Goal: Information Seeking & Learning: Learn about a topic

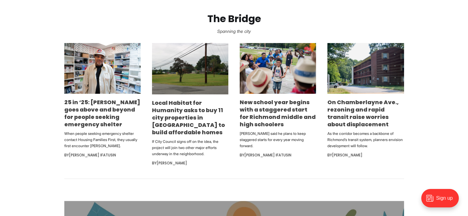
scroll to position [369, 0]
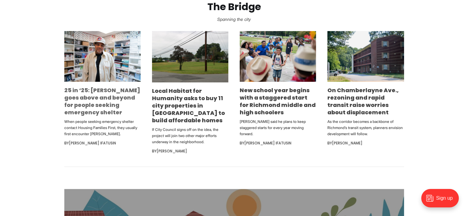
click at [114, 101] on link "25 in ‘25: [PERSON_NAME] goes above and beyond for people seeking emergency she…" at bounding box center [102, 101] width 76 height 30
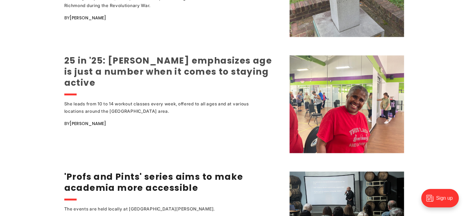
scroll to position [861, 0]
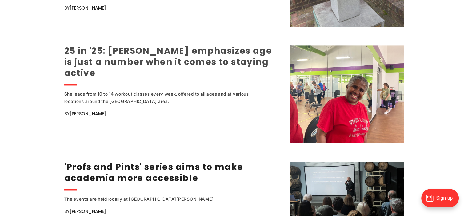
click at [187, 65] on link "25 in '25: [PERSON_NAME] emphasizes age is just a number when it comes to stayi…" at bounding box center [168, 62] width 208 height 34
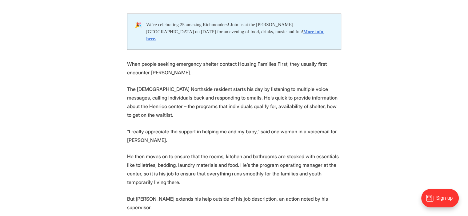
scroll to position [338, 0]
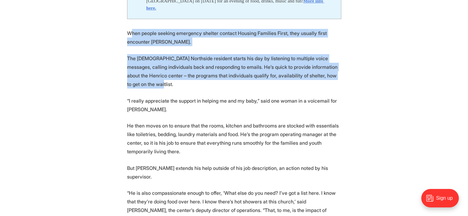
drag, startPoint x: 130, startPoint y: 27, endPoint x: 342, endPoint y: 72, distance: 216.8
click at [221, 60] on p "The 65-year-old Northside resident starts his day by listening to multiple voic…" at bounding box center [234, 71] width 214 height 34
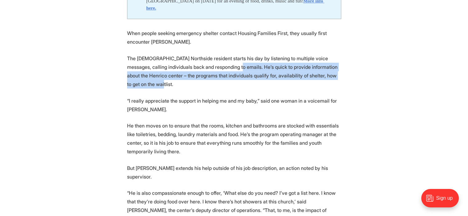
drag, startPoint x: 215, startPoint y: 59, endPoint x: 375, endPoint y: 71, distance: 160.6
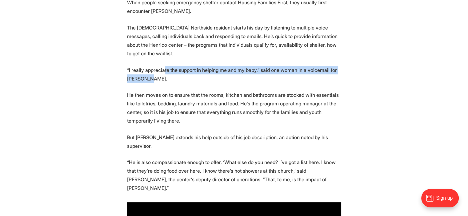
drag, startPoint x: 164, startPoint y: 54, endPoint x: 165, endPoint y: 65, distance: 11.2
click at [165, 66] on p "“I really appreciate the support in helping me and my baby,” said one woman in …" at bounding box center [234, 74] width 214 height 17
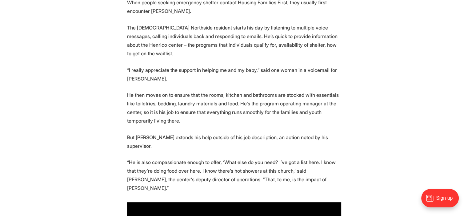
click at [165, 66] on p "“I really appreciate the support in helping me and my baby,” said one woman in …" at bounding box center [234, 74] width 214 height 17
drag, startPoint x: 127, startPoint y: 79, endPoint x: 181, endPoint y: 106, distance: 59.9
click at [181, 106] on p "He then moves on to ensure that the rooms, kitchen and bathrooms are stocked wi…" at bounding box center [234, 108] width 214 height 34
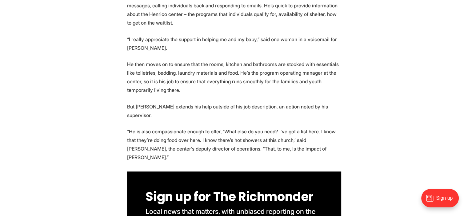
scroll to position [430, 0]
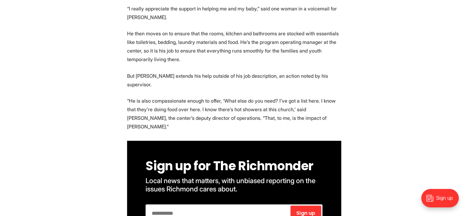
click at [186, 29] on p "He then moves on to ensure that the rooms, kitchen and bathrooms are stocked wi…" at bounding box center [234, 46] width 214 height 34
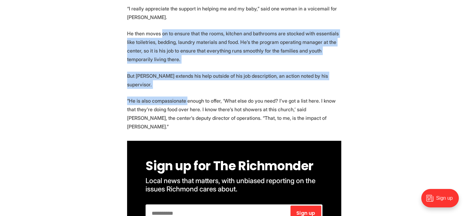
drag, startPoint x: 162, startPoint y: 22, endPoint x: 186, endPoint y: 73, distance: 56.4
click at [186, 97] on p "“He is also compassionate enough to offer, ‘What else do you need? I’ve got a l…" at bounding box center [234, 114] width 214 height 34
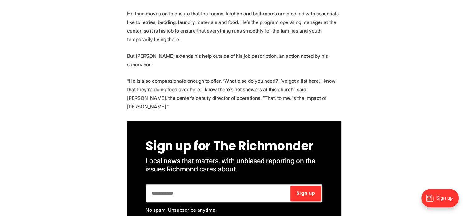
scroll to position [461, 0]
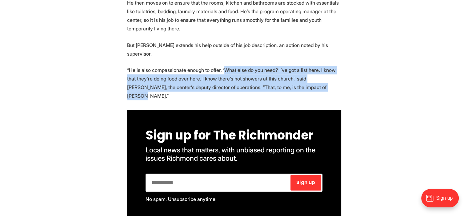
drag, startPoint x: 223, startPoint y: 45, endPoint x: 297, endPoint y: 67, distance: 77.9
click at [297, 67] on p "“He is also compassionate enough to offer, ‘What else do you need? I’ve got a l…" at bounding box center [234, 83] width 214 height 34
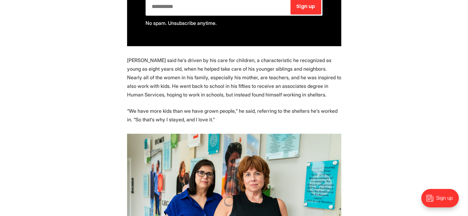
scroll to position [646, 0]
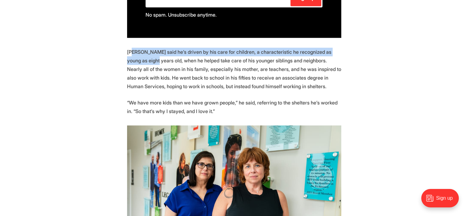
drag, startPoint x: 134, startPoint y: 19, endPoint x: 139, endPoint y: 30, distance: 12.4
click at [139, 48] on p "Hopkins said he’s driven by his care for children, a characteristic he recogniz…" at bounding box center [234, 69] width 214 height 43
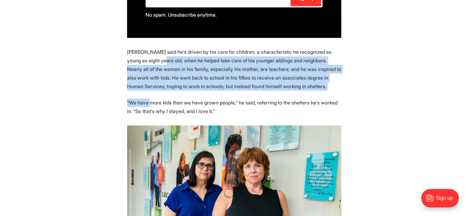
drag, startPoint x: 145, startPoint y: 28, endPoint x: 149, endPoint y: 62, distance: 35.0
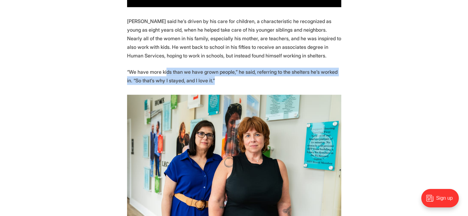
drag, startPoint x: 166, startPoint y: 39, endPoint x: 214, endPoint y: 47, distance: 48.7
click at [214, 68] on p "“We have more kids than we have grown people,” he said, referring to the shelte…" at bounding box center [234, 76] width 214 height 17
drag, startPoint x: 213, startPoint y: 39, endPoint x: 213, endPoint y: 46, distance: 7.1
click at [213, 68] on p "“We have more kids than we have grown people,” he said, referring to the shelte…" at bounding box center [234, 76] width 214 height 17
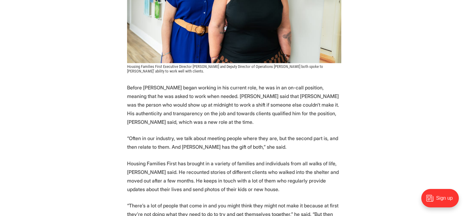
scroll to position [891, 0]
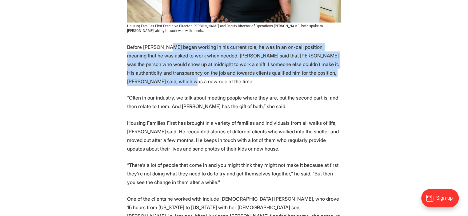
drag, startPoint x: 167, startPoint y: 13, endPoint x: 204, endPoint y: 50, distance: 51.9
click at [204, 50] on p "Before Hopkins began working in his current role, he was in an on-call position…" at bounding box center [234, 64] width 214 height 43
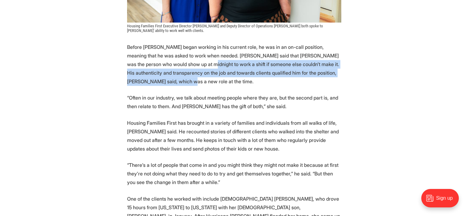
drag, startPoint x: 172, startPoint y: 31, endPoint x: 173, endPoint y: 52, distance: 21.3
click at [173, 52] on p "Before Hopkins began working in his current role, he was in an on-call position…" at bounding box center [234, 64] width 214 height 43
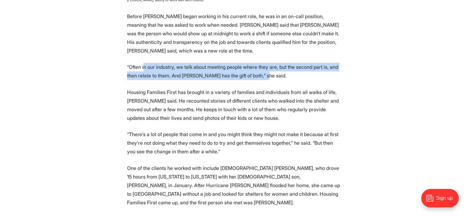
drag, startPoint x: 144, startPoint y: 34, endPoint x: 262, endPoint y: 46, distance: 119.0
click at [262, 63] on p "“Often in our industry, we talk about meeting people where they are, but the se…" at bounding box center [234, 71] width 214 height 17
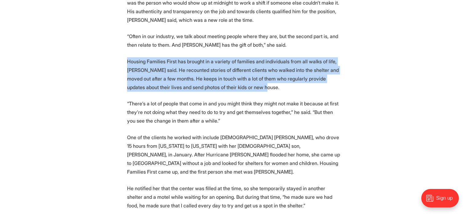
drag, startPoint x: 124, startPoint y: 29, endPoint x: 238, endPoint y: 55, distance: 116.0
click at [238, 55] on section "🎉 We're celebrating 25 amazing Richmonders! Join us at the Robinson Theater on …" at bounding box center [234, 29] width 468 height 1341
click at [175, 57] on p "Housing Families First has brought in a variety of families and individuals fro…" at bounding box center [234, 74] width 214 height 34
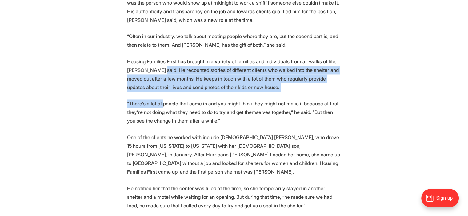
drag, startPoint x: 158, startPoint y: 37, endPoint x: 164, endPoint y: 65, distance: 29.1
click at [164, 65] on section "🎉 We're celebrating 25 amazing Richmonders! Join us at the Robinson Theater on …" at bounding box center [234, 29] width 468 height 1341
click at [173, 61] on section "🎉 We're celebrating 25 amazing Richmonders! Join us at the Robinson Theater on …" at bounding box center [234, 29] width 468 height 1341
drag, startPoint x: 158, startPoint y: 38, endPoint x: 241, endPoint y: 56, distance: 85.0
click at [241, 57] on p "Housing Families First has brought in a variety of families and individuals fro…" at bounding box center [234, 74] width 214 height 34
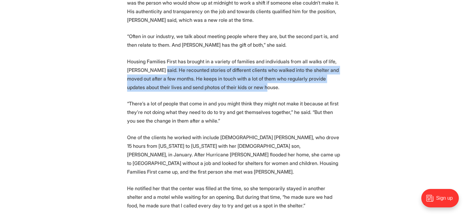
click at [218, 57] on p "Housing Families First has brought in a variety of families and individuals fro…" at bounding box center [234, 74] width 214 height 34
drag, startPoint x: 158, startPoint y: 39, endPoint x: 159, endPoint y: 57, distance: 18.5
click at [159, 57] on p "Housing Families First has brought in a variety of families and individuals fro…" at bounding box center [234, 74] width 214 height 34
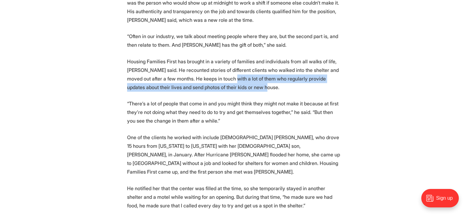
drag, startPoint x: 223, startPoint y: 43, endPoint x: 237, endPoint y: 54, distance: 18.6
click at [237, 57] on p "Housing Families First has brought in a variety of families and individuals fro…" at bounding box center [234, 74] width 214 height 34
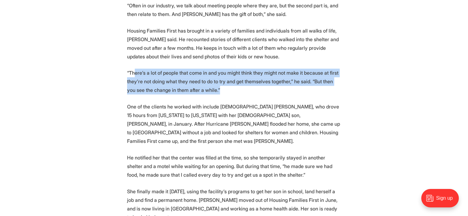
drag, startPoint x: 140, startPoint y: 43, endPoint x: 251, endPoint y: 65, distance: 113.0
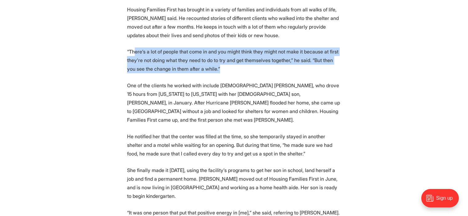
scroll to position [1014, 0]
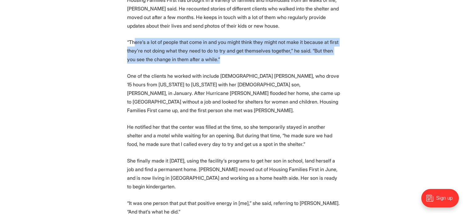
click at [187, 38] on p "“There’s a lot of people that come in and you might think they might not make i…" at bounding box center [234, 51] width 214 height 26
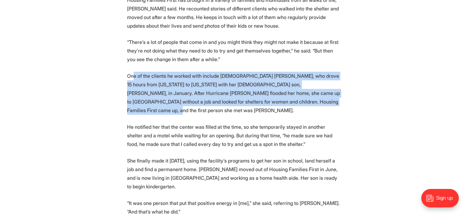
drag, startPoint x: 132, startPoint y: 42, endPoint x: 330, endPoint y: 69, distance: 200.1
click at [330, 72] on p "One of the clients he worked with include 40-year-old Dominique Wesley, who dro…" at bounding box center [234, 93] width 214 height 43
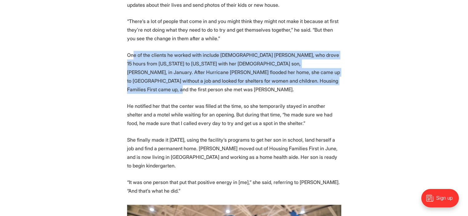
scroll to position [1045, 0]
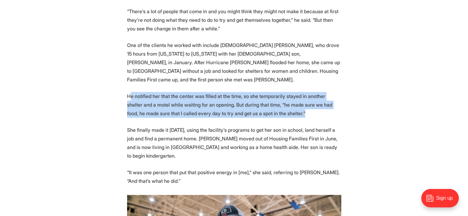
drag, startPoint x: 130, startPoint y: 56, endPoint x: 307, endPoint y: 77, distance: 178.3
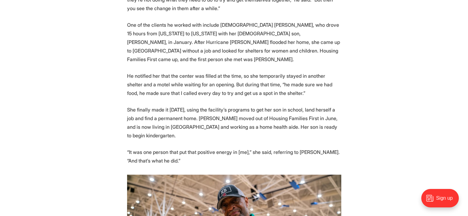
scroll to position [1076, 0]
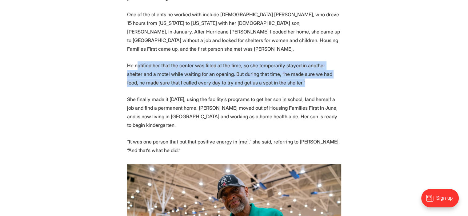
drag, startPoint x: 137, startPoint y: 25, endPoint x: 300, endPoint y: 45, distance: 163.6
click at [300, 61] on p "He notified her that the center was filled at the time, so she temporarily stay…" at bounding box center [234, 74] width 214 height 26
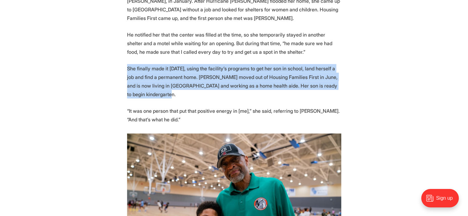
drag, startPoint x: 128, startPoint y: 26, endPoint x: 175, endPoint y: 55, distance: 55.3
click at [175, 64] on p "She finally made it in two weeks later, using the facility’s programs to get he…" at bounding box center [234, 81] width 214 height 34
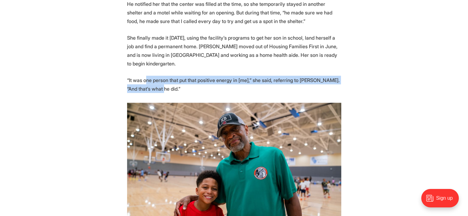
drag, startPoint x: 145, startPoint y: 39, endPoint x: 152, endPoint y: 49, distance: 11.8
click at [152, 76] on p "“It was one person that put that positive energy in [me],” she said, referring …" at bounding box center [234, 84] width 214 height 17
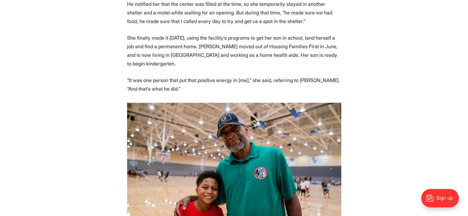
click at [162, 76] on p "“It was one person that put that positive energy in [me],” she said, referring …" at bounding box center [234, 84] width 214 height 17
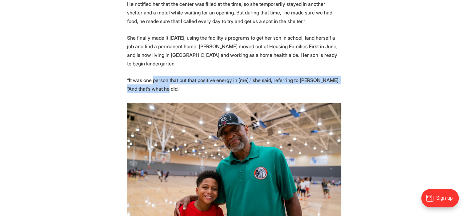
drag, startPoint x: 152, startPoint y: 38, endPoint x: 160, endPoint y: 50, distance: 14.1
click at [160, 76] on p "“It was one person that put that positive energy in [me],” she said, referring …" at bounding box center [234, 84] width 214 height 17
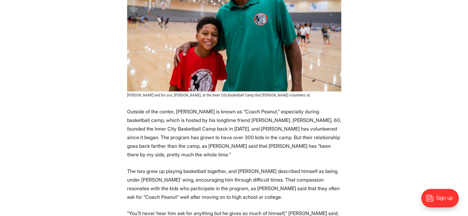
scroll to position [1322, 0]
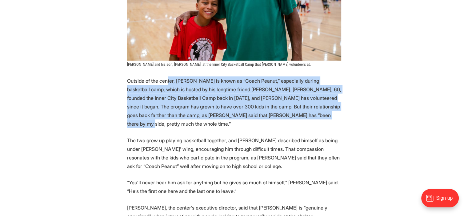
drag, startPoint x: 166, startPoint y: 40, endPoint x: 279, endPoint y: 77, distance: 118.4
click at [279, 77] on p "Outside of the center, Hopkins is known as “Coach Peanut,” especially during ba…" at bounding box center [234, 103] width 214 height 52
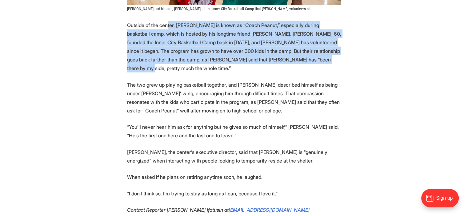
scroll to position [1383, 0]
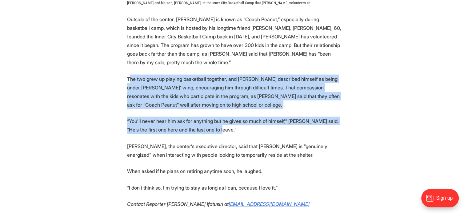
drag, startPoint x: 128, startPoint y: 30, endPoint x: 221, endPoint y: 81, distance: 105.9
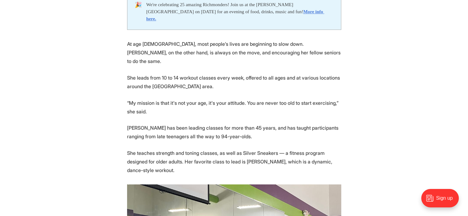
scroll to position [369, 0]
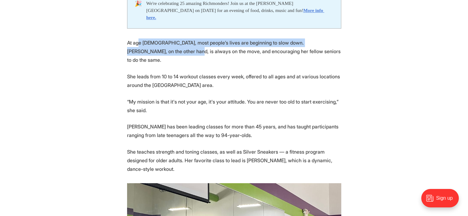
drag, startPoint x: 138, startPoint y: 36, endPoint x: 156, endPoint y: 51, distance: 23.4
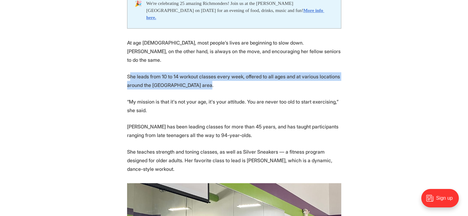
drag, startPoint x: 130, startPoint y: 61, endPoint x: 221, endPoint y: 73, distance: 91.7
click at [221, 73] on p "She leads from 10 to 14 workout classes every week, offered to all ages and at …" at bounding box center [234, 80] width 214 height 17
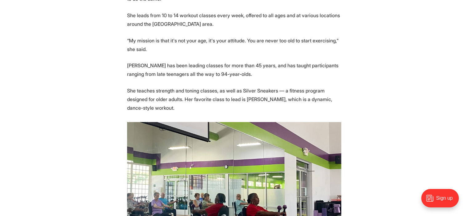
scroll to position [430, 0]
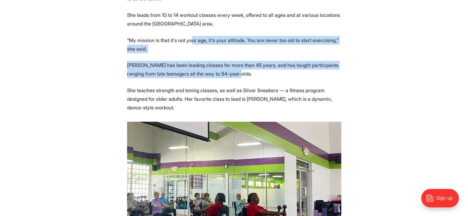
drag, startPoint x: 188, startPoint y: 25, endPoint x: 235, endPoint y: 60, distance: 58.5
click at [235, 61] on p "Fleisher has been leading classes for more than 45 years, and has taught partic…" at bounding box center [234, 69] width 214 height 17
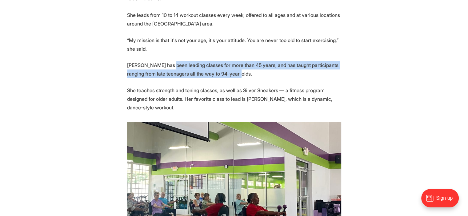
drag, startPoint x: 167, startPoint y: 48, endPoint x: 262, endPoint y: 56, distance: 95.0
click at [262, 61] on p "Fleisher has been leading classes for more than 45 years, and has taught partic…" at bounding box center [234, 69] width 214 height 17
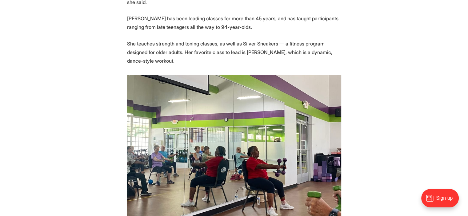
scroll to position [492, 0]
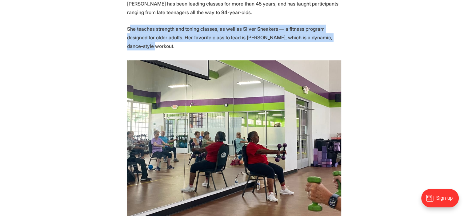
drag, startPoint x: 130, startPoint y: 12, endPoint x: 199, endPoint y: 31, distance: 72.1
click at [199, 31] on p "She teaches strength and toning classes, as well as Silver Sneakers — a fitness…" at bounding box center [234, 38] width 214 height 26
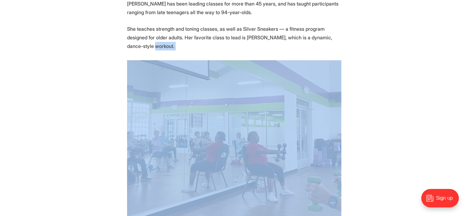
click at [199, 31] on p "She teaches strength and toning classes, as well as Silver Sneakers — a fitness…" at bounding box center [234, 38] width 214 height 26
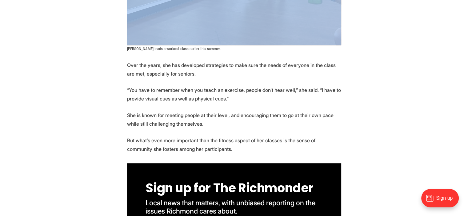
scroll to position [707, 0]
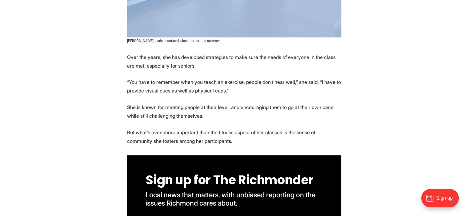
drag, startPoint x: 132, startPoint y: 42, endPoint x: 234, endPoint y: 76, distance: 106.6
click at [234, 78] on p "“You have to remember when you teach an exercise, people don't hear well,” she …" at bounding box center [234, 86] width 214 height 17
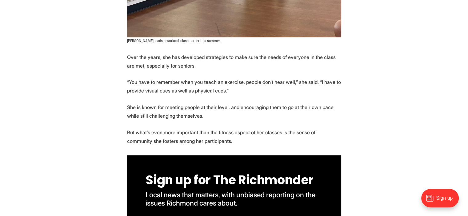
drag, startPoint x: 228, startPoint y: 68, endPoint x: 229, endPoint y: 75, distance: 7.1
click at [229, 78] on p "“You have to remember when you teach an exercise, people don't hear well,” she …" at bounding box center [234, 86] width 214 height 17
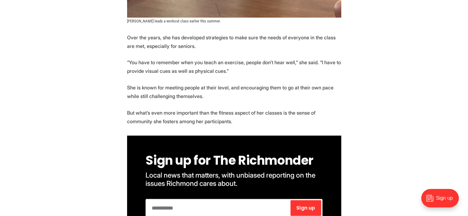
scroll to position [738, 0]
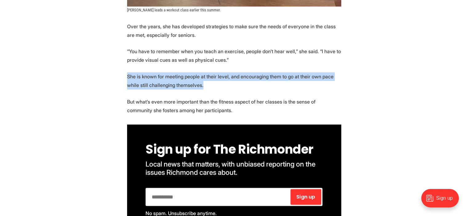
drag, startPoint x: 127, startPoint y: 59, endPoint x: 211, endPoint y: 71, distance: 85.6
click at [211, 72] on p "She is known for meeting people at their level, and encouraging them to go at t…" at bounding box center [234, 80] width 214 height 17
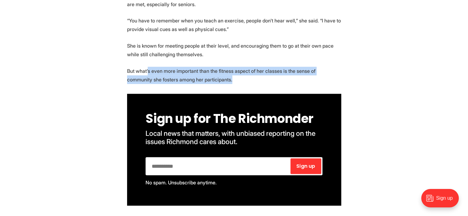
drag, startPoint x: 182, startPoint y: 55, endPoint x: 242, endPoint y: 64, distance: 60.6
click at [242, 67] on p "But what’s even more important than the fitness aspect of her classes is the se…" at bounding box center [234, 75] width 214 height 17
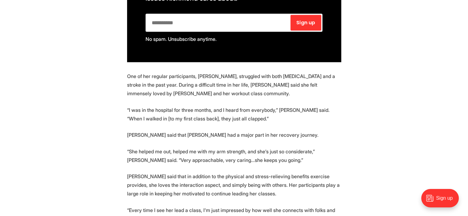
scroll to position [922, 0]
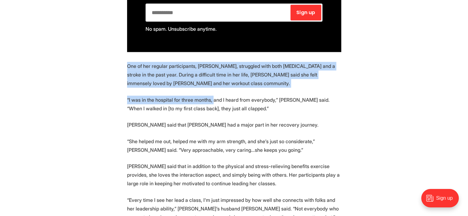
drag, startPoint x: 128, startPoint y: 51, endPoint x: 214, endPoint y: 78, distance: 90.3
click at [213, 78] on section "🎉 We're celebrating 25 amazing Richmonders! Join us at the Robinson Theater on …" at bounding box center [234, 120] width 468 height 1381
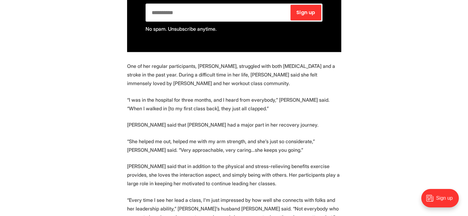
click at [219, 96] on p "“I was in the hospital for three months, and I heard from everybody,” Radford s…" at bounding box center [234, 104] width 214 height 17
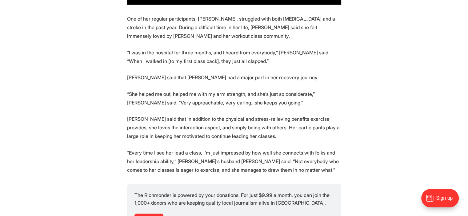
scroll to position [984, 0]
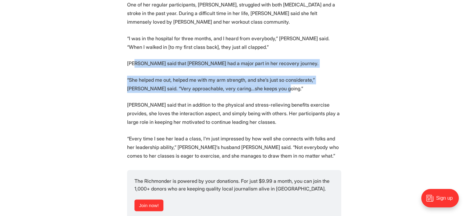
drag, startPoint x: 136, startPoint y: 49, endPoint x: 274, endPoint y: 76, distance: 140.6
click at [274, 76] on section "🎉 We're celebrating 25 amazing Richmonders! Join us at the Robinson Theater on …" at bounding box center [234, 58] width 468 height 1381
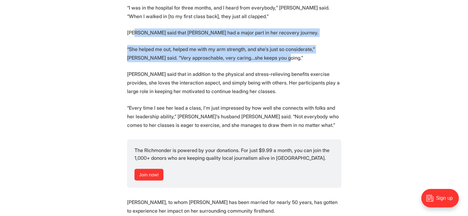
scroll to position [1045, 0]
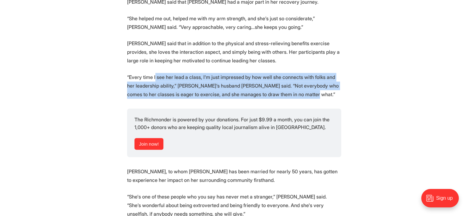
drag, startPoint x: 155, startPoint y: 65, endPoint x: 303, endPoint y: 82, distance: 149.4
click at [303, 82] on p "“Every time I see her lead a class, I'm just impressed by how well she connects…" at bounding box center [234, 86] width 214 height 26
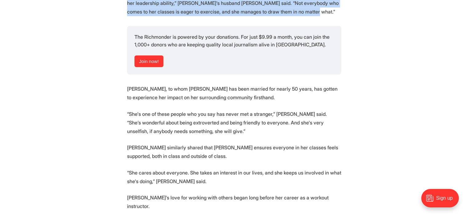
scroll to position [1168, 0]
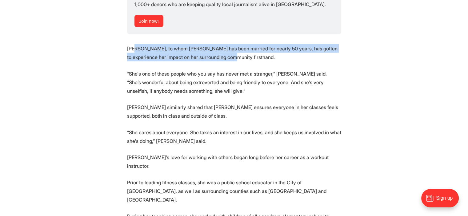
drag, startPoint x: 134, startPoint y: 33, endPoint x: 232, endPoint y: 38, distance: 98.5
click at [232, 44] on p "Paul, to whom Debra has been married for nearly 50 years, has gotten to experie…" at bounding box center [234, 52] width 214 height 17
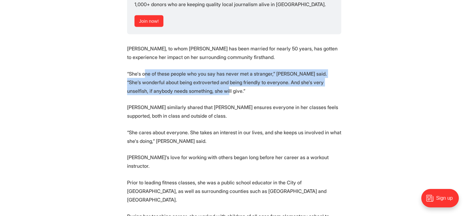
drag, startPoint x: 144, startPoint y: 57, endPoint x: 210, endPoint y: 79, distance: 69.4
click at [210, 79] on p "“She's one of these people who you say has never met a stranger,” Paul said. “S…" at bounding box center [234, 82] width 214 height 26
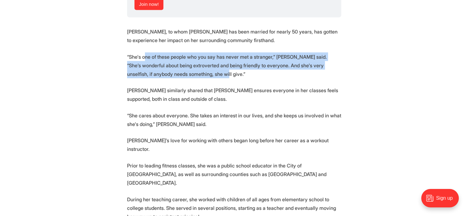
scroll to position [1199, 0]
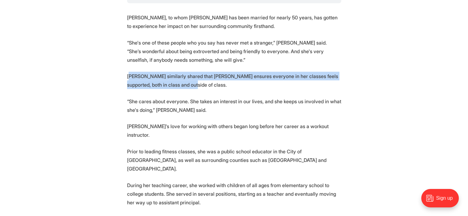
drag, startPoint x: 129, startPoint y: 60, endPoint x: 192, endPoint y: 73, distance: 63.4
click at [192, 73] on p "Radford similarly shared that Debra ensures everyone in her classes feels suppo…" at bounding box center [234, 80] width 214 height 17
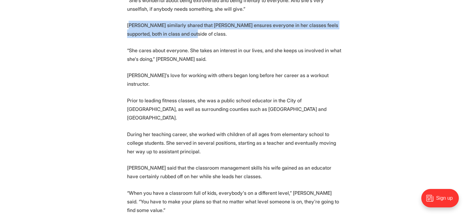
scroll to position [1260, 0]
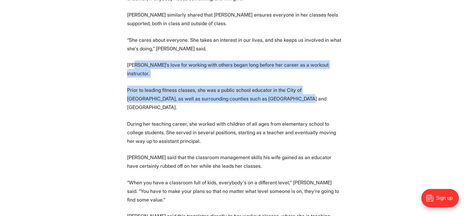
drag, startPoint x: 136, startPoint y: 49, endPoint x: 272, endPoint y: 71, distance: 137.6
click at [272, 86] on p "Prior to leading fitness classes, she was a public school educator in the City …" at bounding box center [234, 99] width 214 height 26
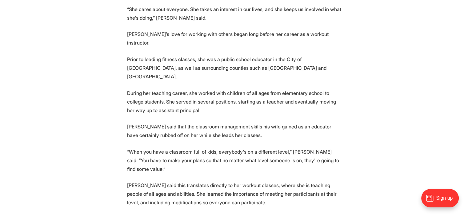
scroll to position [1322, 0]
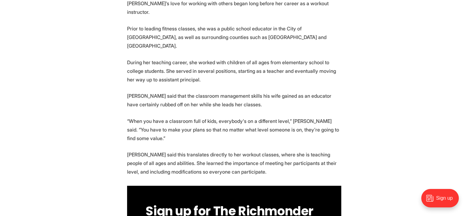
drag, startPoint x: 133, startPoint y: 30, endPoint x: 177, endPoint y: 51, distance: 48.8
click at [177, 58] on p "During her teaching career, she worked with children of all ages from elementar…" at bounding box center [234, 71] width 214 height 26
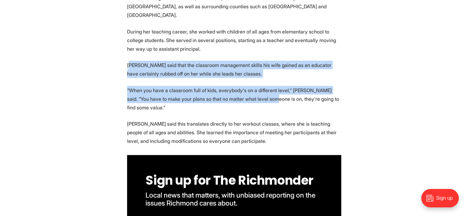
drag, startPoint x: 130, startPoint y: 33, endPoint x: 255, endPoint y: 67, distance: 130.1
click at [255, 86] on p "“When you have a classroom full of kids, everybody's on a different level,” Pau…" at bounding box center [234, 99] width 214 height 26
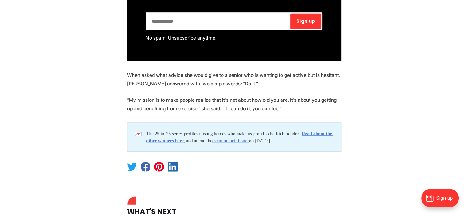
scroll to position [1568, 0]
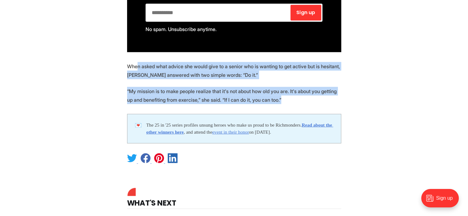
drag, startPoint x: 136, startPoint y: 24, endPoint x: 277, endPoint y: 61, distance: 146.4
click at [277, 87] on p "“My mission is to make people realize that it's not about how old you are. It's…" at bounding box center [234, 95] width 214 height 17
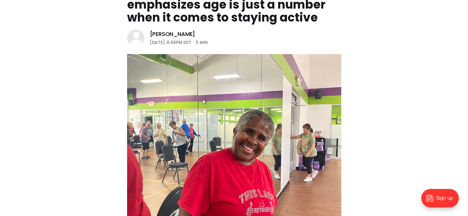
scroll to position [0, 0]
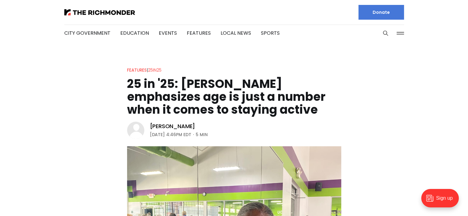
click at [158, 70] on link "25in25" at bounding box center [155, 70] width 14 height 6
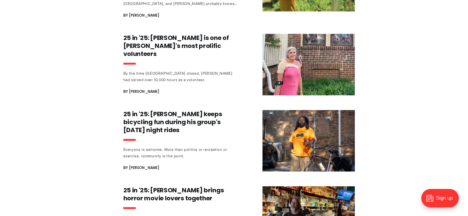
scroll to position [492, 0]
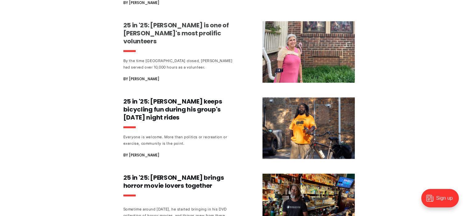
click at [170, 24] on h3 "25 in '25: [PERSON_NAME] is one of [PERSON_NAME]'s most prolific volunteers" at bounding box center [180, 33] width 114 height 24
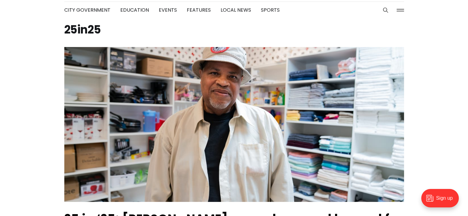
scroll to position [0, 0]
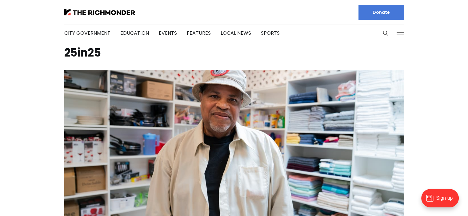
click at [102, 8] on div at bounding box center [146, 12] width 165 height 25
click at [101, 16] on div at bounding box center [146, 12] width 165 height 25
click at [101, 14] on img at bounding box center [99, 12] width 71 height 6
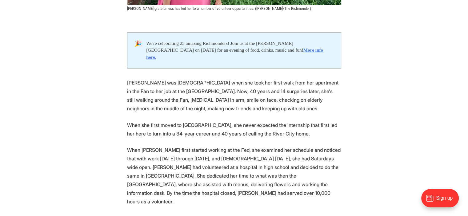
scroll to position [307, 0]
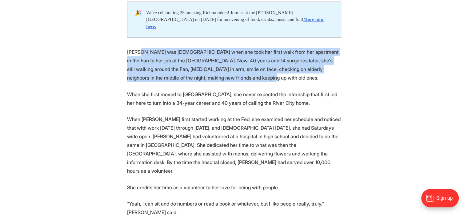
drag, startPoint x: 138, startPoint y: 46, endPoint x: 223, endPoint y: 74, distance: 89.8
click at [223, 74] on p "[PERSON_NAME] was [DEMOGRAPHIC_DATA] when she took her first walk from her apar…" at bounding box center [234, 65] width 214 height 34
click at [219, 67] on p "[PERSON_NAME] was [DEMOGRAPHIC_DATA] when she took her first walk from her apar…" at bounding box center [234, 65] width 214 height 34
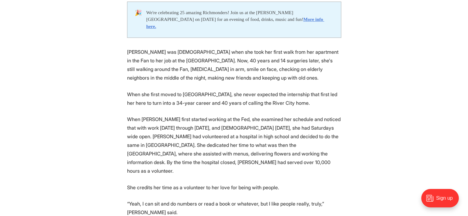
scroll to position [338, 0]
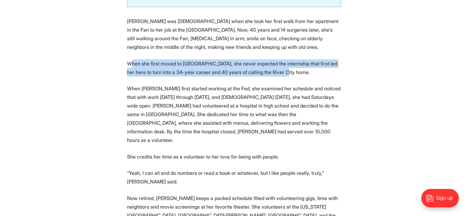
drag, startPoint x: 129, startPoint y: 57, endPoint x: 283, endPoint y: 62, distance: 153.8
click at [283, 62] on p "When she first moved to [GEOGRAPHIC_DATA], she never expected the internship th…" at bounding box center [234, 67] width 214 height 17
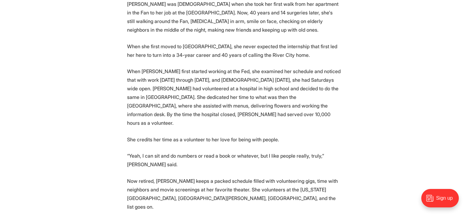
scroll to position [369, 0]
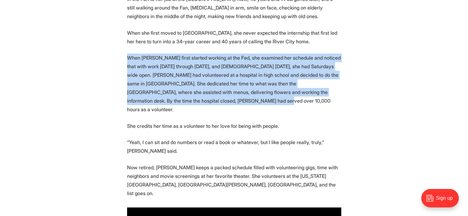
drag, startPoint x: 126, startPoint y: 50, endPoint x: 196, endPoint y: 96, distance: 83.3
click at [196, 96] on p "When [PERSON_NAME] first started working at the Fed, she examined her schedule …" at bounding box center [234, 83] width 214 height 60
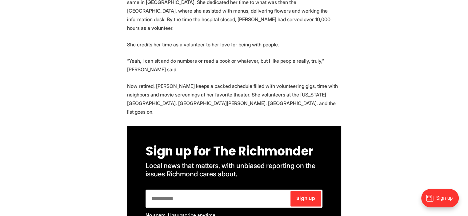
scroll to position [461, 0]
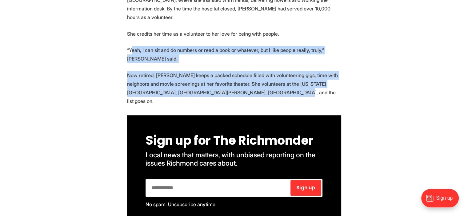
drag, startPoint x: 132, startPoint y: 35, endPoint x: 262, endPoint y: 82, distance: 138.6
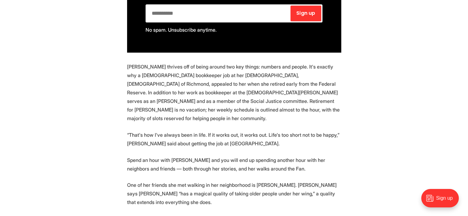
scroll to position [646, 0]
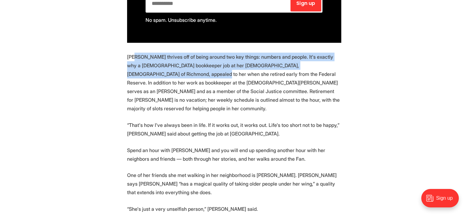
drag, startPoint x: 135, startPoint y: 34, endPoint x: 137, endPoint y: 54, distance: 19.5
click at [137, 54] on p "[PERSON_NAME] thrives off of being around two key things: numbers and people. I…" at bounding box center [234, 83] width 214 height 60
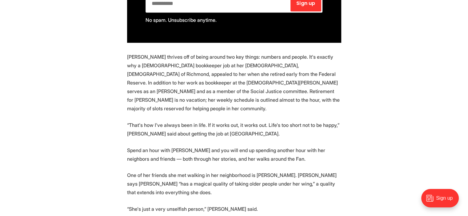
click at [206, 54] on p "[PERSON_NAME] thrives off of being around two key things: numbers and people. I…" at bounding box center [234, 83] width 214 height 60
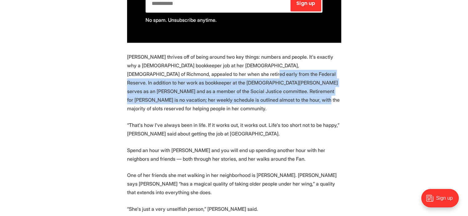
drag, startPoint x: 185, startPoint y: 49, endPoint x: 186, endPoint y: 79, distance: 30.1
click at [186, 79] on p "[PERSON_NAME] thrives off of being around two key things: numbers and people. I…" at bounding box center [234, 83] width 214 height 60
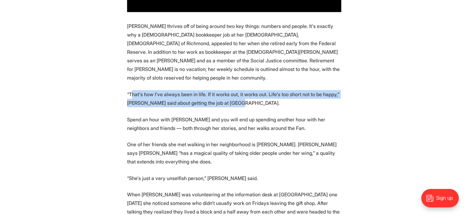
drag, startPoint x: 131, startPoint y: 62, endPoint x: 245, endPoint y: 73, distance: 114.6
click at [245, 90] on p "“That's how I've always been in life. If it works out, it works out. Life's too…" at bounding box center [234, 98] width 214 height 17
click at [242, 90] on p "“That's how I've always been in life. If it works out, it works out. Life's too…" at bounding box center [234, 98] width 214 height 17
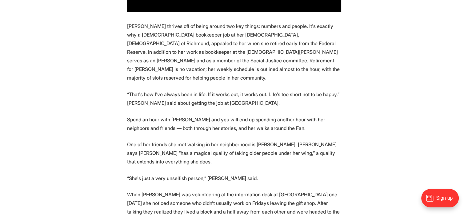
scroll to position [707, 0]
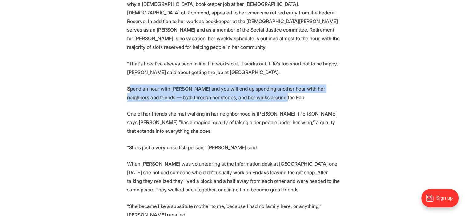
drag, startPoint x: 129, startPoint y: 57, endPoint x: 289, endPoint y: 68, distance: 160.2
click at [289, 85] on p "Spend an hour with [PERSON_NAME] and you will end up spending another hour with…" at bounding box center [234, 93] width 214 height 17
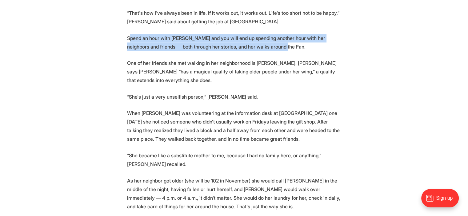
scroll to position [768, 0]
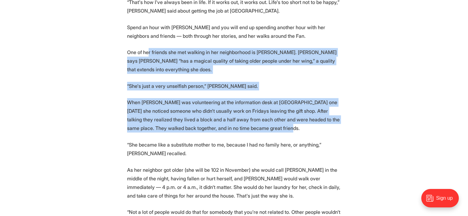
drag, startPoint x: 148, startPoint y: 17, endPoint x: 268, endPoint y: 98, distance: 144.5
click at [268, 98] on section "🎉 We're celebrating 25 amazing Richmonders! Join us at the [PERSON_NAME][GEOGRA…" at bounding box center [234, 115] width 468 height 1168
click at [268, 98] on p "When [PERSON_NAME] was volunteering at the information desk at [GEOGRAPHIC_DATA…" at bounding box center [234, 115] width 214 height 34
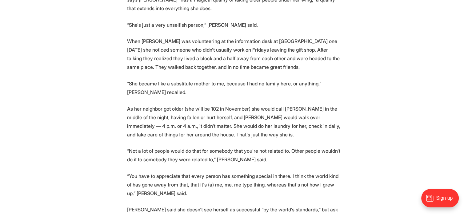
scroll to position [830, 0]
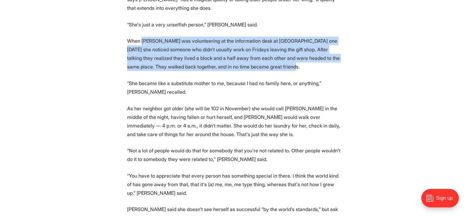
drag, startPoint x: 143, startPoint y: 14, endPoint x: 283, endPoint y: 34, distance: 141.6
click at [283, 37] on p "When [PERSON_NAME] was volunteering at the information desk at [GEOGRAPHIC_DATA…" at bounding box center [234, 54] width 214 height 34
click at [180, 37] on p "When [PERSON_NAME] was volunteering at the information desk at [GEOGRAPHIC_DATA…" at bounding box center [234, 54] width 214 height 34
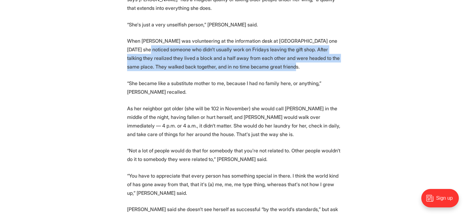
drag, startPoint x: 132, startPoint y: 17, endPoint x: 282, endPoint y: 36, distance: 150.6
click at [282, 37] on p "When [PERSON_NAME] was volunteering at the information desk at [GEOGRAPHIC_DATA…" at bounding box center [234, 54] width 214 height 34
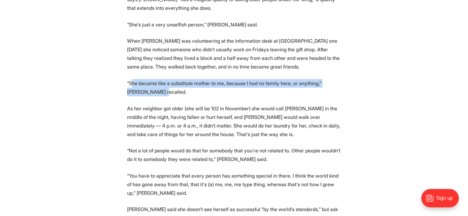
drag, startPoint x: 132, startPoint y: 53, endPoint x: 162, endPoint y: 65, distance: 33.1
click at [162, 65] on section "🎉 We're celebrating 25 amazing Richmonders! Join us at the [PERSON_NAME][GEOGRA…" at bounding box center [234, 54] width 468 height 1168
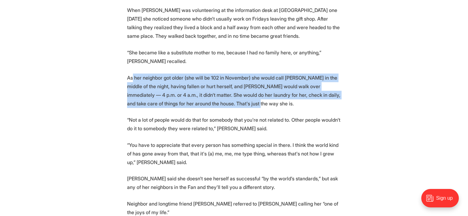
drag, startPoint x: 132, startPoint y: 45, endPoint x: 231, endPoint y: 77, distance: 104.1
click at [231, 77] on section "🎉 We're celebrating 25 amazing Richmonders! Join us at the [PERSON_NAME][GEOGRA…" at bounding box center [234, 23] width 468 height 1168
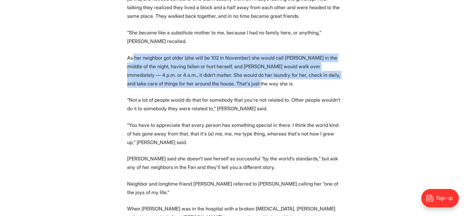
scroll to position [891, 0]
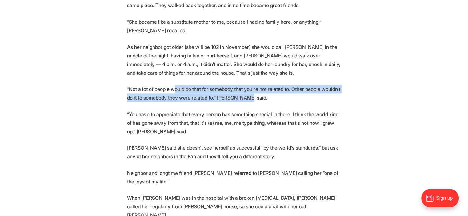
drag, startPoint x: 172, startPoint y: 55, endPoint x: 256, endPoint y: 66, distance: 84.3
click at [256, 85] on p "“Not a lot of people would do that for somebody that you're not related to. Oth…" at bounding box center [234, 93] width 214 height 17
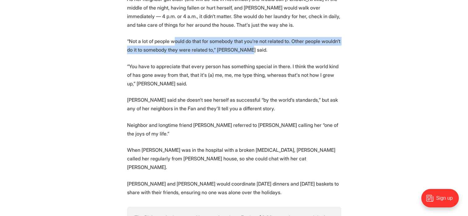
scroll to position [953, 0]
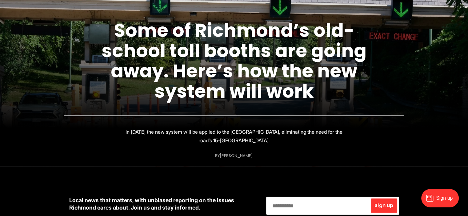
scroll to position [92, 0]
